Goal: Navigation & Orientation: Find specific page/section

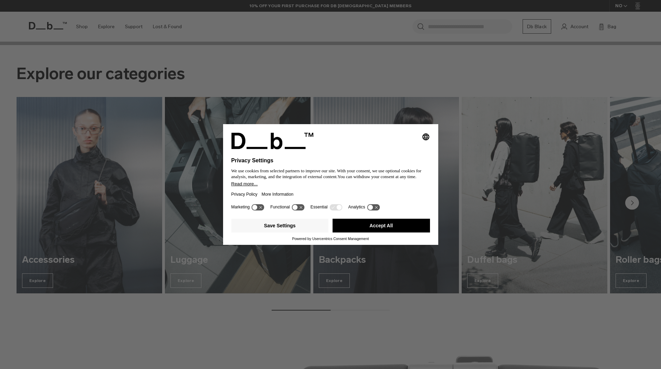
click at [367, 231] on button "Accept All" at bounding box center [380, 226] width 97 height 14
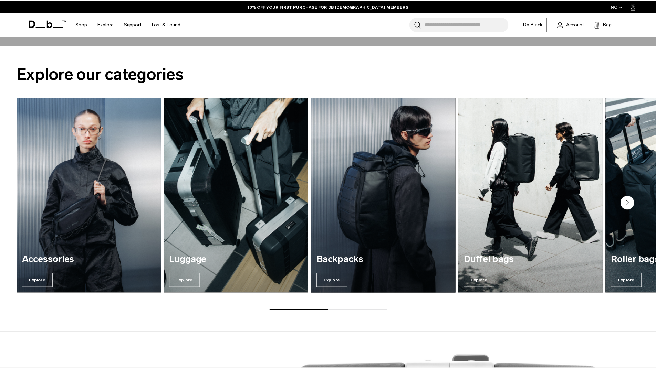
scroll to position [956, 0]
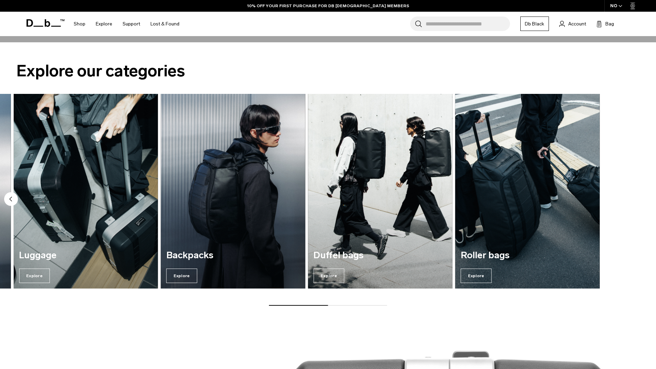
click at [220, 196] on div "Accessories Explore [GEOGRAPHIC_DATA] Explore Backpacks Explore Duffel bags Exp…" at bounding box center [177, 191] width 623 height 195
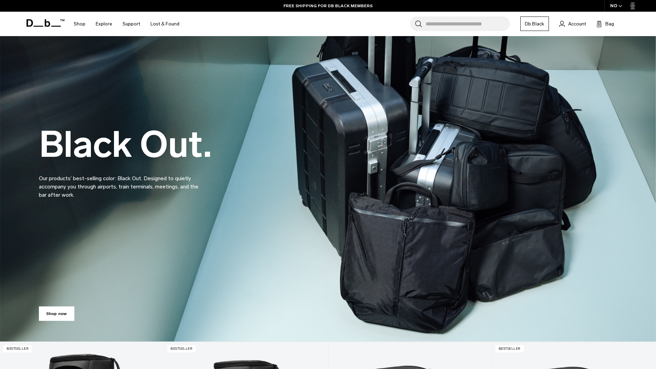
scroll to position [0, 0]
